Goal: Find specific page/section: Find specific page/section

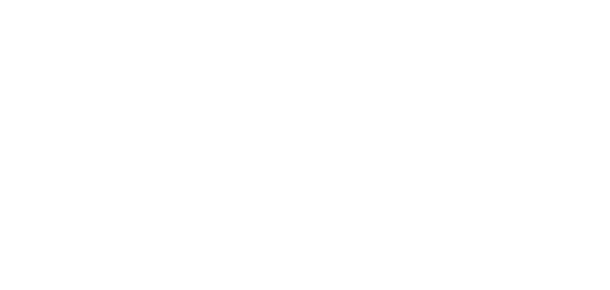
select select "*"
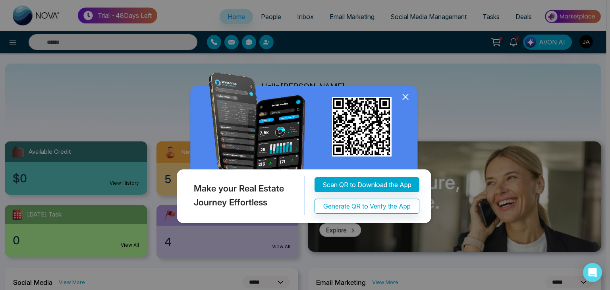
click at [408, 96] on icon at bounding box center [406, 97] width 12 height 12
